Goal: Task Accomplishment & Management: Complete application form

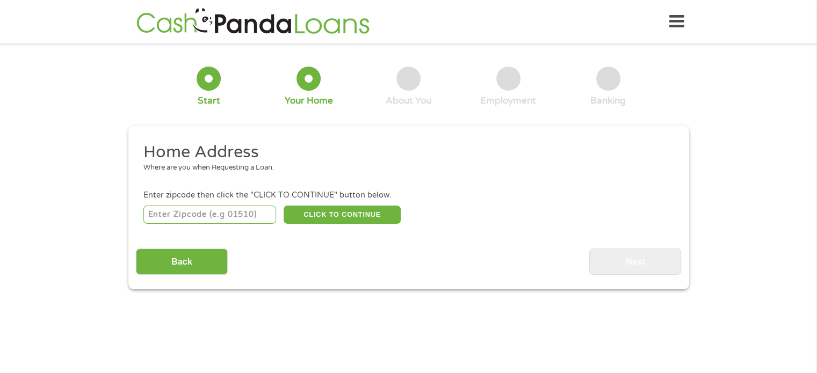
click at [187, 218] on input "number" at bounding box center [209, 215] width 133 height 18
type input "85224"
click at [324, 212] on button "CLICK TO CONTINUE" at bounding box center [342, 215] width 117 height 18
type input "85224"
type input "[PERSON_NAME]"
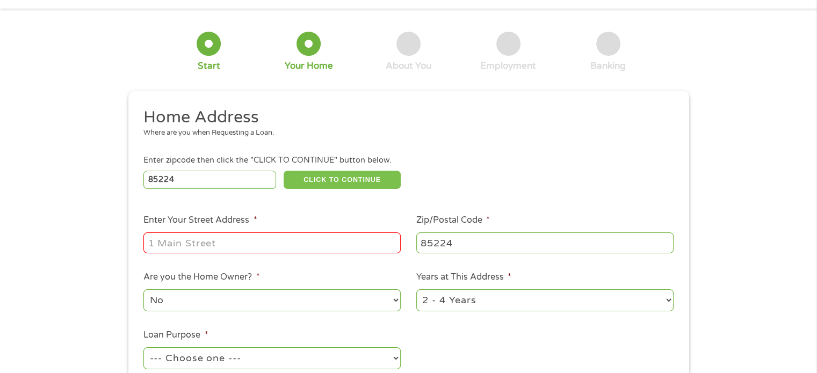
scroll to position [107, 0]
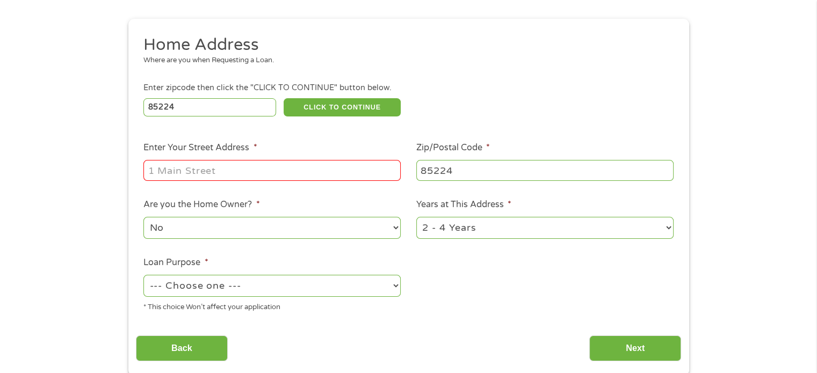
click at [211, 177] on input "Enter Your Street Address *" at bounding box center [271, 170] width 257 height 20
type input "1287 [PERSON_NAME] St."
click at [211, 233] on select "No Yes" at bounding box center [271, 228] width 257 height 22
select select "yes"
click at [143, 218] on select "No Yes" at bounding box center [271, 228] width 257 height 22
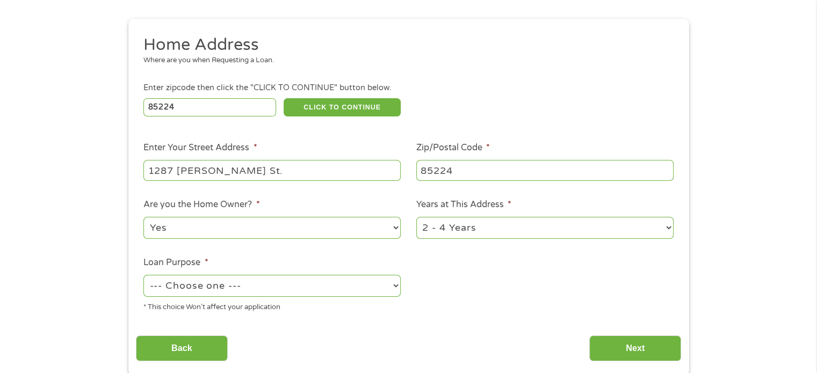
click at [545, 229] on select "1 Year or less 1 - 2 Years 2 - 4 Years Over 4 Years" at bounding box center [544, 228] width 257 height 22
select select "60months"
click at [416, 218] on select "1 Year or less 1 - 2 Years 2 - 4 Years Over 4 Years" at bounding box center [544, 228] width 257 height 22
click at [235, 283] on select "--- Choose one --- Pay Bills Debt Consolidation Home Improvement Major Purchase…" at bounding box center [271, 286] width 257 height 22
select select "shorttermcash"
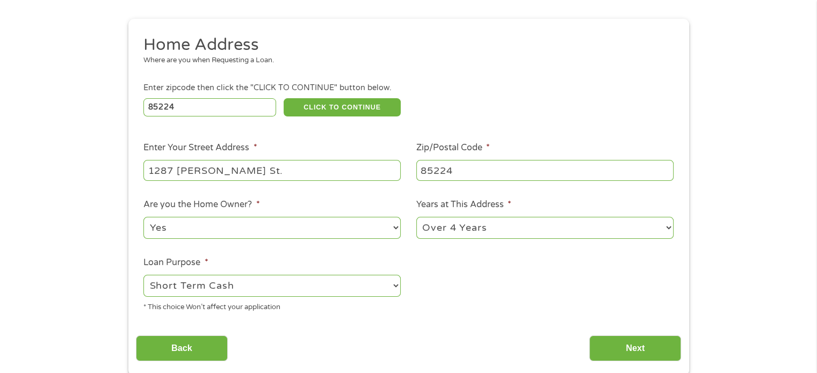
click at [143, 276] on select "--- Choose one --- Pay Bills Debt Consolidation Home Improvement Major Purchase…" at bounding box center [271, 286] width 257 height 22
click at [644, 348] on input "Next" at bounding box center [635, 349] width 92 height 26
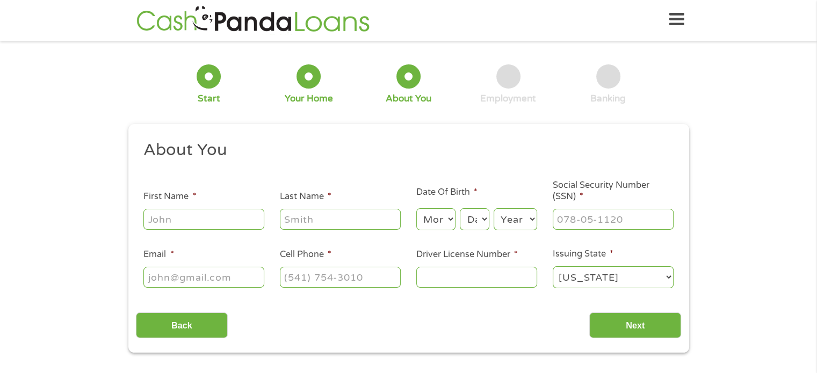
scroll to position [0, 0]
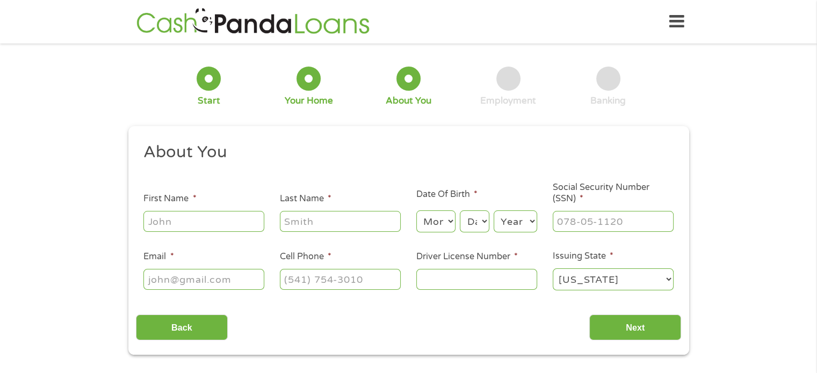
click at [193, 219] on input "First Name *" at bounding box center [203, 221] width 121 height 20
type input "[PERSON_NAME]"
type input "[EMAIL_ADDRESS][DOMAIN_NAME]"
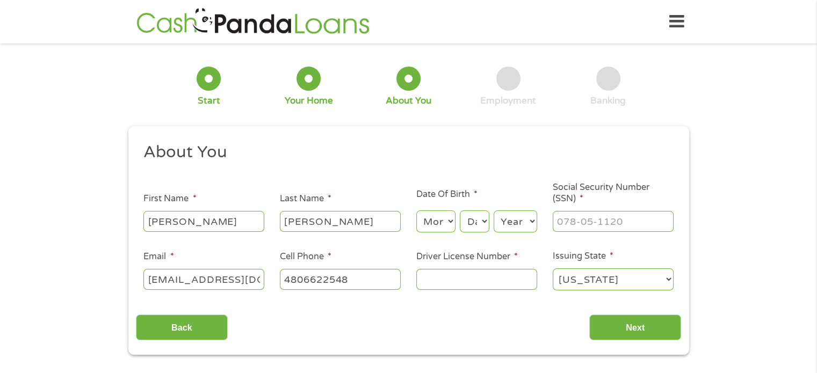
type input "[PHONE_NUMBER]"
click at [433, 226] on select "Month 1 2 3 4 5 6 7 8 9 10 11 12" at bounding box center [435, 222] width 39 height 22
select select "7"
click at [416, 211] on select "Month 1 2 3 4 5 6 7 8 9 10 11 12" at bounding box center [435, 222] width 39 height 22
click at [474, 231] on select "Day 1 2 3 4 5 6 7 8 9 10 11 12 13 14 15 16 17 18 19 20 21 22 23 24 25 26 27 28 …" at bounding box center [474, 222] width 29 height 22
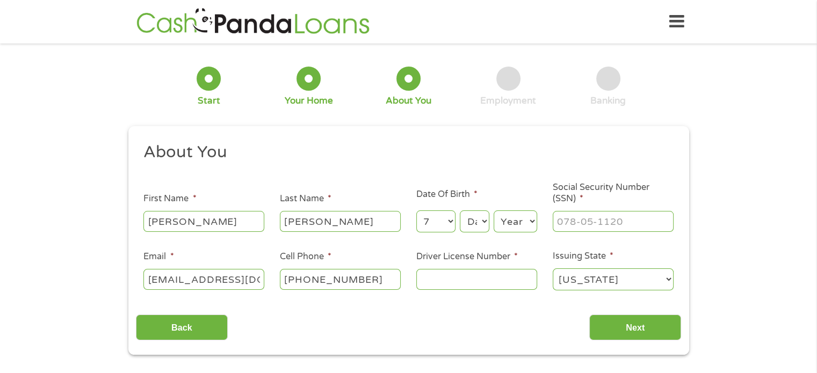
select select "8"
click at [460, 211] on select "Day 1 2 3 4 5 6 7 8 9 10 11 12 13 14 15 16 17 18 19 20 21 22 23 24 25 26 27 28 …" at bounding box center [474, 222] width 29 height 22
click at [509, 221] on select "Year [DATE] 2006 2005 2004 2003 2002 2001 2000 1999 1998 1997 1996 1995 1994 19…" at bounding box center [516, 222] width 44 height 22
select select "1968"
click at [494, 211] on select "Year [DATE] 2006 2005 2004 2003 2002 2001 2000 1999 1998 1997 1996 1995 1994 19…" at bounding box center [516, 222] width 44 height 22
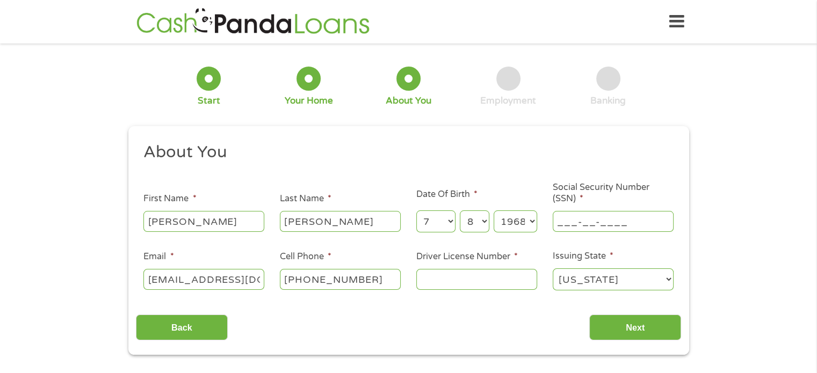
click at [567, 214] on input "___-__-____" at bounding box center [613, 221] width 121 height 20
type input "526-81-4860"
drag, startPoint x: 147, startPoint y: 279, endPoint x: 267, endPoint y: 285, distance: 120.5
click at [267, 285] on li "Email * [EMAIL_ADDRESS][DOMAIN_NAME]" at bounding box center [204, 270] width 136 height 41
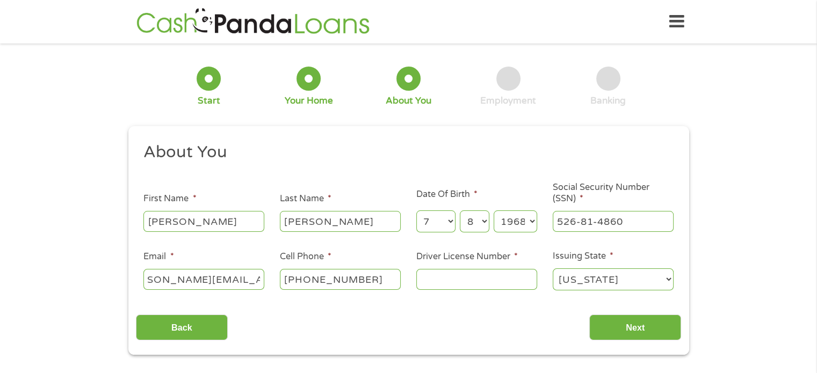
type input "[PERSON_NAME][EMAIL_ADDRESS][DOMAIN_NAME]"
click at [452, 279] on input "Driver License Number *" at bounding box center [476, 279] width 121 height 20
type input "D06864555"
click at [646, 328] on input "Next" at bounding box center [635, 328] width 92 height 26
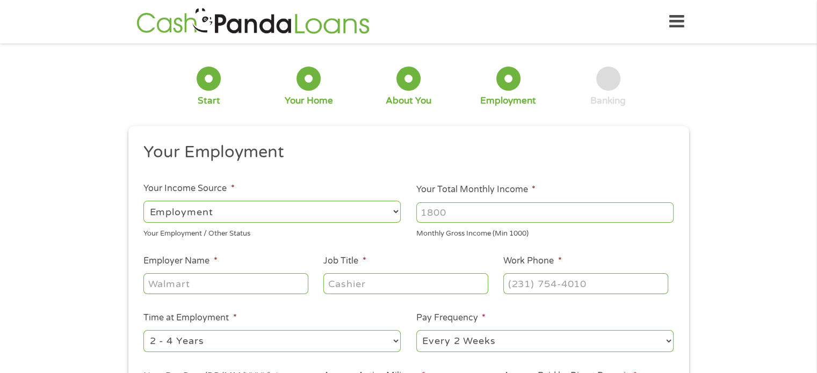
scroll to position [4, 4]
click at [436, 214] on input "Your Total Monthly Income *" at bounding box center [544, 213] width 257 height 20
type input "4616"
click at [181, 283] on input "Employer Name *" at bounding box center [225, 283] width 164 height 20
type input "Airbagit JMXautosports"
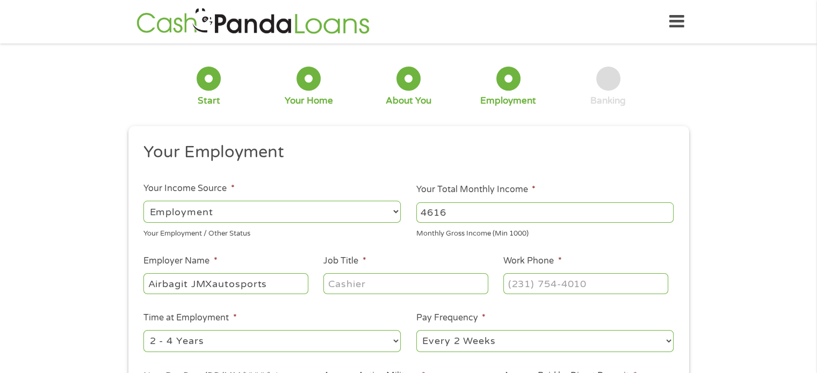
click at [386, 287] on input "Job Title *" at bounding box center [405, 283] width 164 height 20
type input "Operations Manager"
click at [559, 277] on input "(___) ___-____" at bounding box center [585, 283] width 164 height 20
type input "[PHONE_NUMBER]"
click at [306, 342] on select "--- Choose one --- 1 Year or less 1 - 2 Years 2 - 4 Years Over 4 Years" at bounding box center [271, 341] width 257 height 22
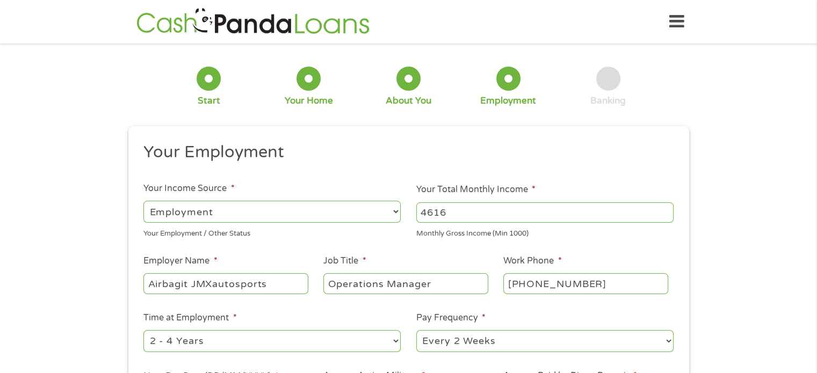
select select "60months"
click at [143, 331] on select "--- Choose one --- 1 Year or less 1 - 2 Years 2 - 4 Years Over 4 Years" at bounding box center [271, 341] width 257 height 22
click at [557, 342] on select "--- Choose one --- Every 2 Weeks Every Week Monthly Semi-Monthly" at bounding box center [544, 341] width 257 height 22
select select "weekly"
click at [416, 331] on select "--- Choose one --- Every 2 Weeks Every Week Monthly Semi-Monthly" at bounding box center [544, 341] width 257 height 22
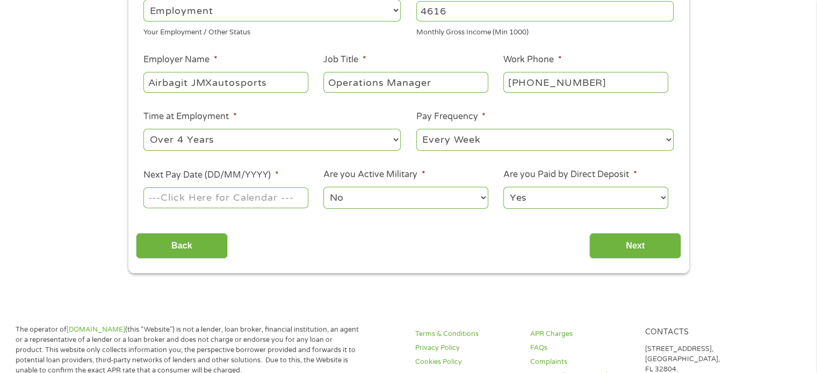
scroll to position [269, 0]
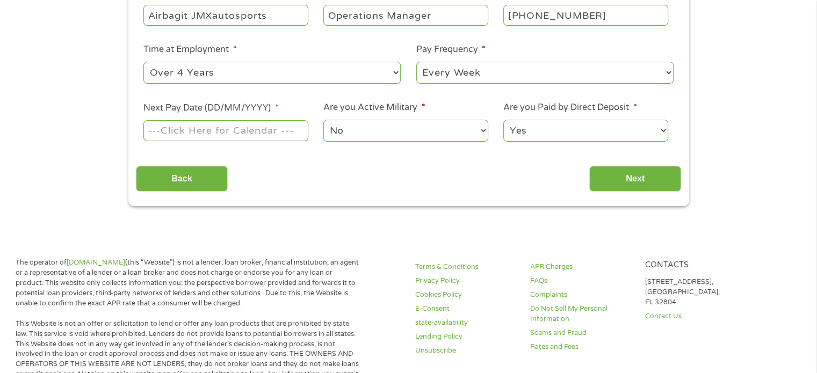
click at [254, 138] on input "Next Pay Date (DD/MM/YYYY) *" at bounding box center [225, 130] width 164 height 20
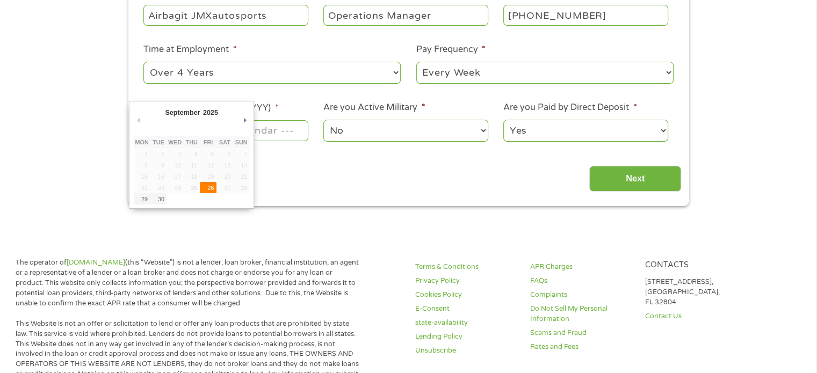
type input "[DATE]"
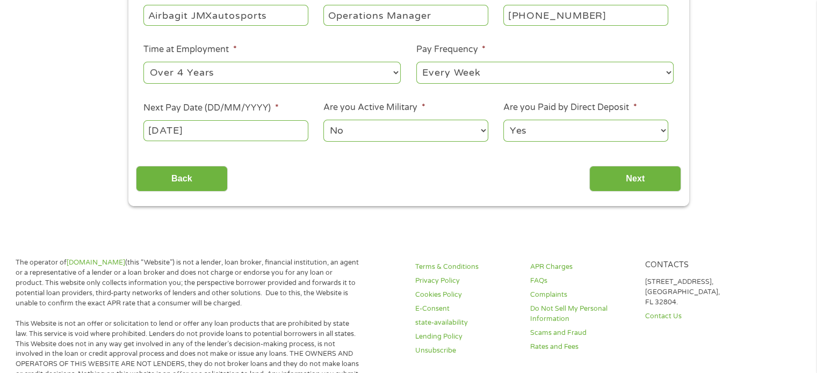
click at [379, 129] on select "No Yes" at bounding box center [405, 131] width 164 height 22
click at [323, 120] on select "No Yes" at bounding box center [405, 131] width 164 height 22
click at [642, 179] on input "Next" at bounding box center [635, 179] width 92 height 26
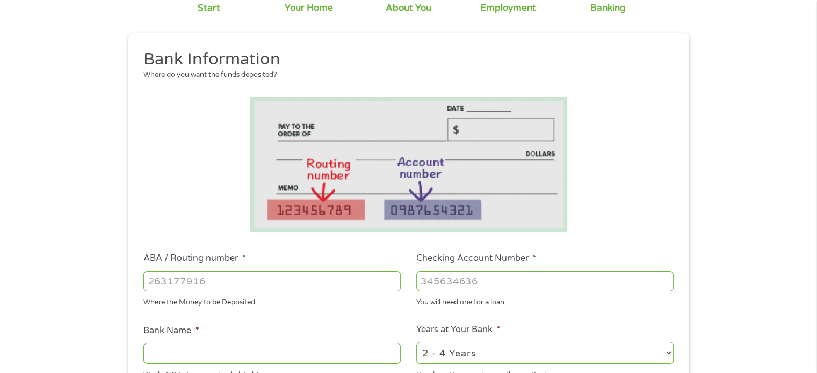
scroll to position [161, 0]
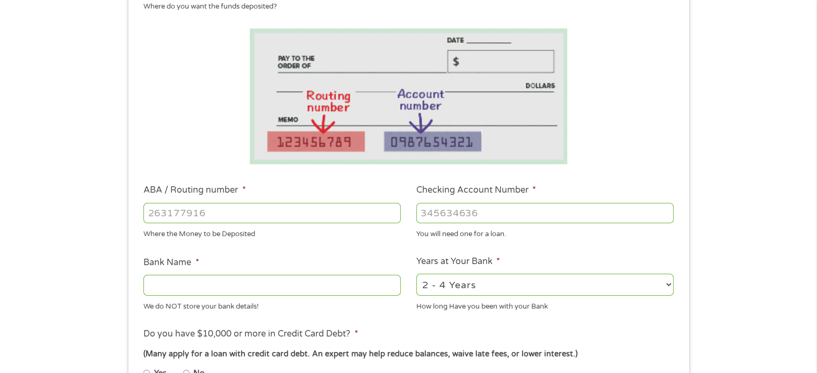
click at [165, 215] on input "ABA / Routing number *" at bounding box center [271, 213] width 257 height 20
type input "122101706"
type input "BANK OF AMERICA NA"
type input "122101706"
click at [538, 212] on input "Checking Account Number *" at bounding box center [544, 213] width 257 height 20
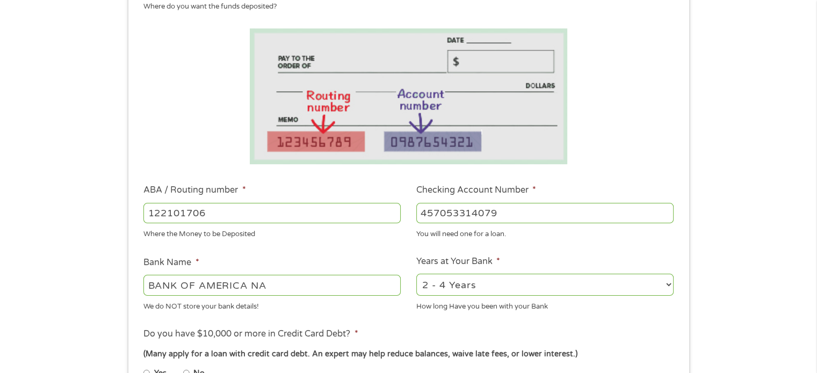
type input "457053314079"
click at [666, 281] on select "2 - 4 Years 6 - 12 Months 1 - 2 Years Over 4 Years" at bounding box center [544, 285] width 257 height 22
select select "60months"
click at [416, 275] on select "2 - 4 Years 6 - 12 Months 1 - 2 Years Over 4 Years" at bounding box center [544, 285] width 257 height 22
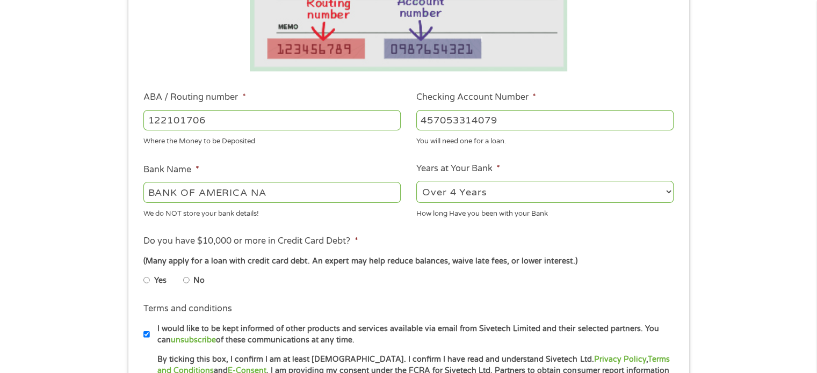
scroll to position [269, 0]
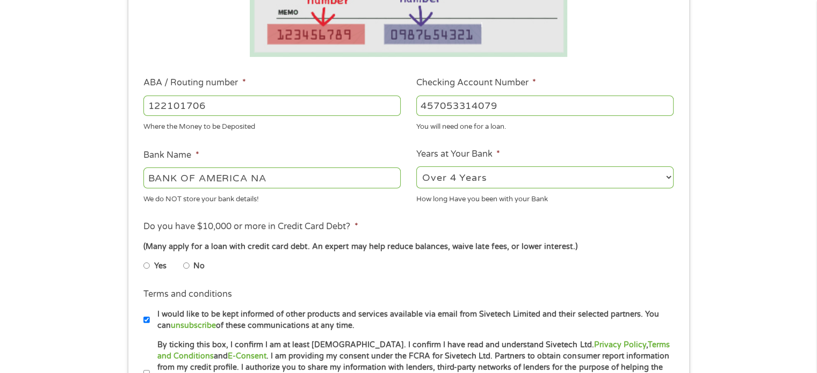
click at [186, 268] on input "No" at bounding box center [186, 265] width 6 height 17
radio input "true"
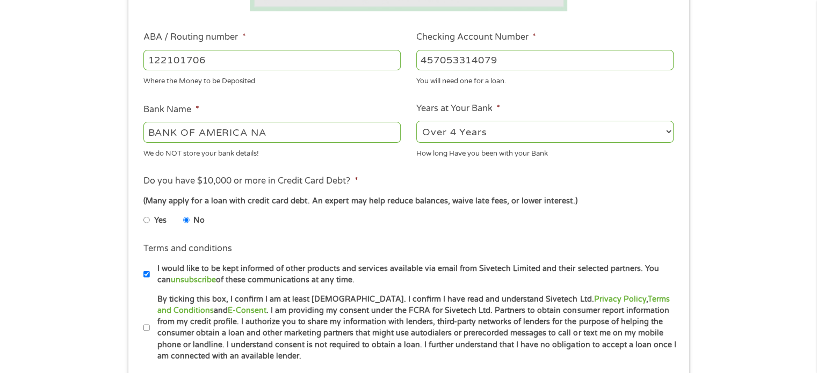
scroll to position [376, 0]
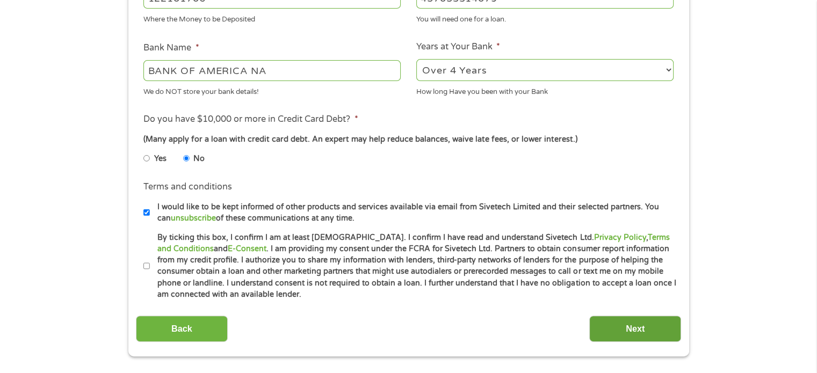
click at [629, 328] on input "Next" at bounding box center [635, 329] width 92 height 26
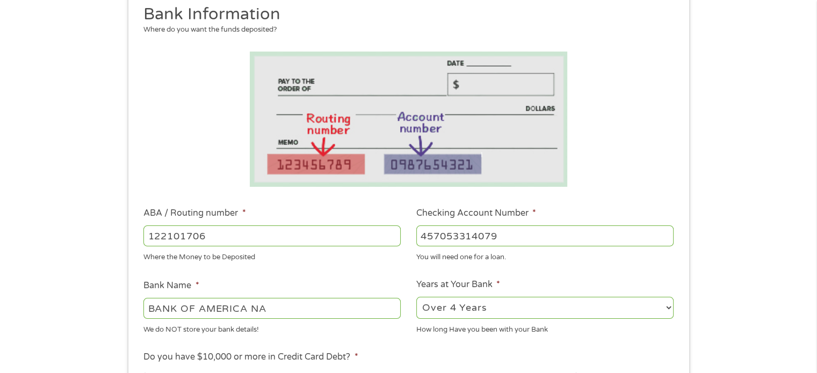
scroll to position [215, 0]
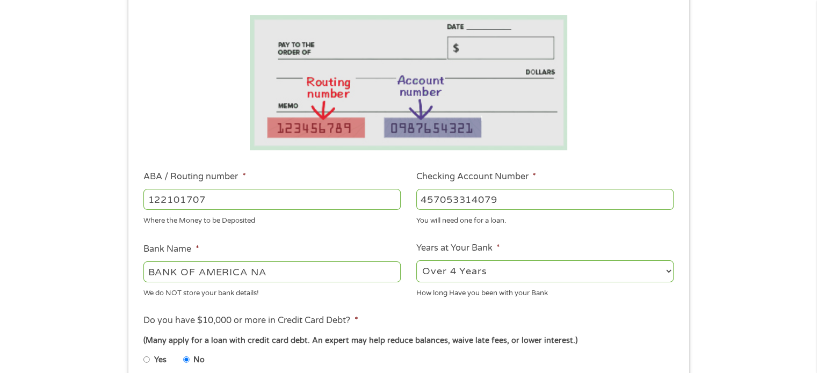
click at [391, 197] on input "122101707" at bounding box center [271, 199] width 257 height 20
click at [394, 203] on input "122101706" at bounding box center [271, 199] width 257 height 20
drag, startPoint x: 238, startPoint y: 199, endPoint x: 113, endPoint y: 195, distance: 125.3
click at [113, 195] on div "There was a problem with your submission. Please review the fields below. 1 Sta…" at bounding box center [408, 214] width 817 height 757
type input "122101706"
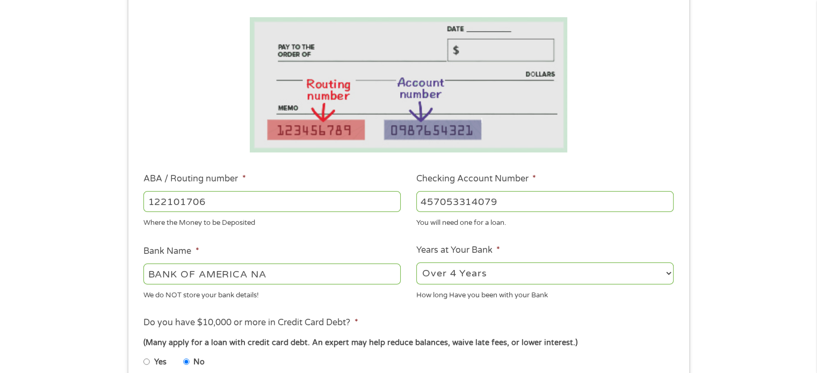
scroll to position [269, 0]
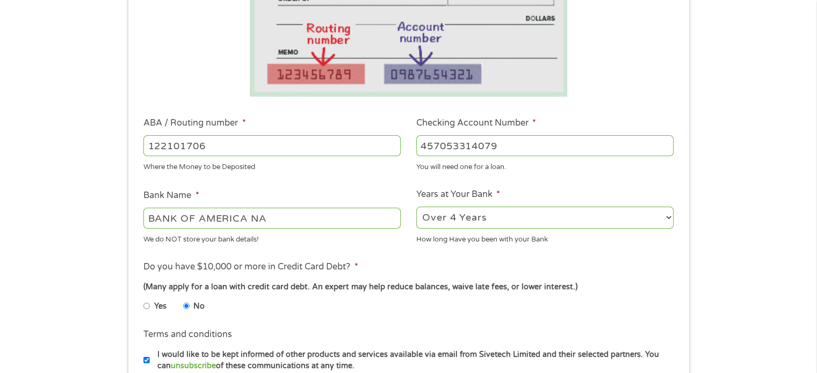
click at [271, 228] on input "BANK OF AMERICA NA" at bounding box center [271, 218] width 257 height 20
click at [260, 226] on input "BANK OF AMERICA NA" at bounding box center [271, 218] width 257 height 20
click at [611, 212] on select "2 - 4 Years 6 - 12 Months 1 - 2 Years Over 4 Years" at bounding box center [544, 218] width 257 height 22
click at [416, 208] on select "2 - 4 Years 6 - 12 Months 1 - 2 Years Over 4 Years" at bounding box center [544, 218] width 257 height 22
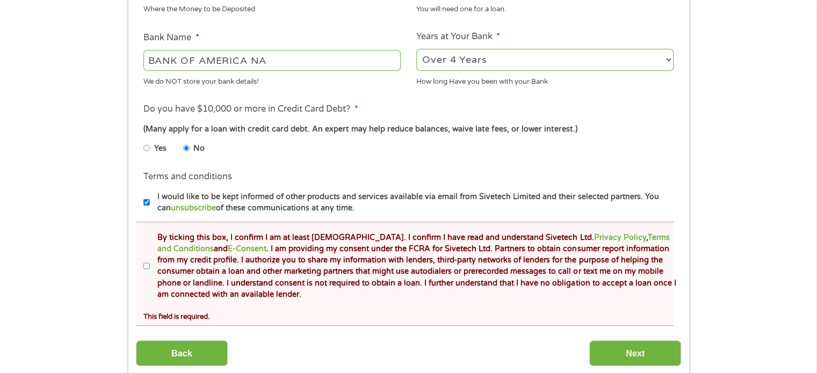
scroll to position [430, 0]
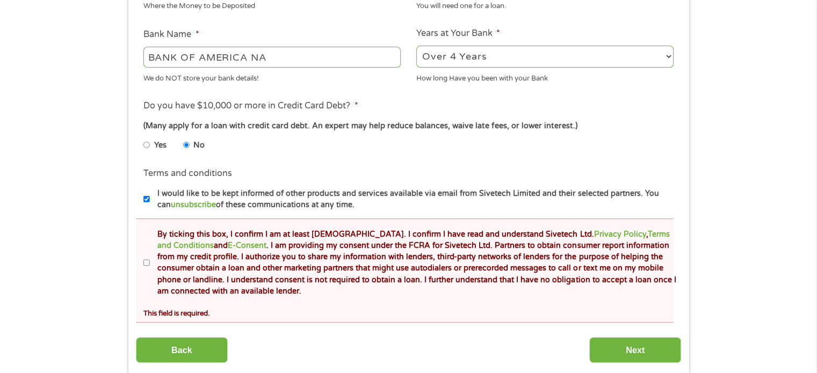
click at [187, 143] on input "No" at bounding box center [186, 144] width 6 height 17
click at [149, 262] on input "By ticking this box, I confirm I am at least [DEMOGRAPHIC_DATA]. I confirm I ha…" at bounding box center [146, 263] width 6 height 17
checkbox input "true"
click at [627, 353] on input "Next" at bounding box center [635, 350] width 92 height 26
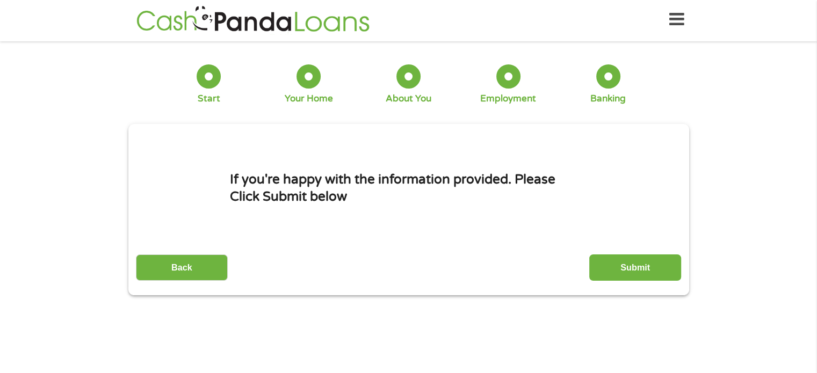
scroll to position [0, 0]
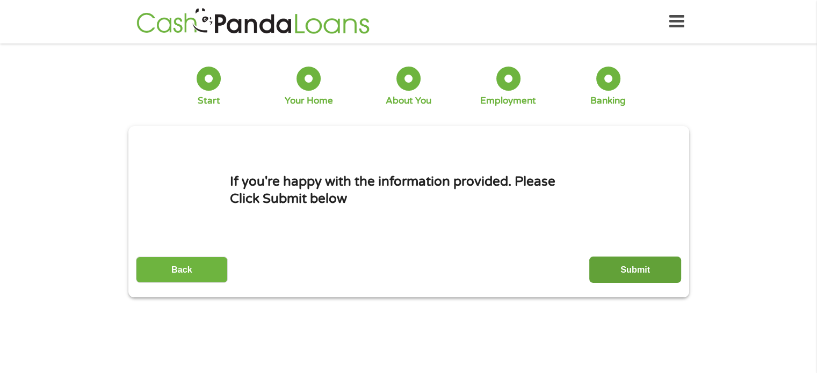
click at [625, 268] on input "Submit" at bounding box center [635, 270] width 92 height 26
